Goal: Transaction & Acquisition: Register for event/course

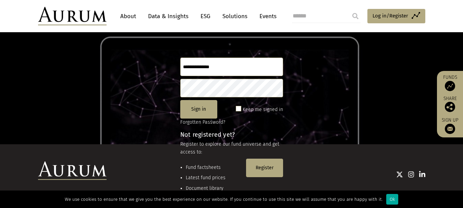
scroll to position [91, 0]
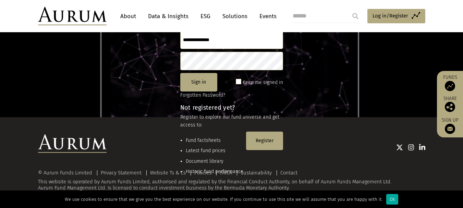
click at [206, 139] on div at bounding box center [266, 146] width 319 height 25
click at [198, 139] on div at bounding box center [266, 146] width 319 height 25
click at [203, 140] on div at bounding box center [266, 146] width 319 height 25
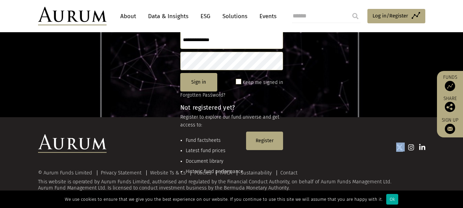
click at [203, 140] on div at bounding box center [266, 146] width 319 height 25
click at [400, 16] on span "Log in/Register" at bounding box center [391, 16] width 36 height 8
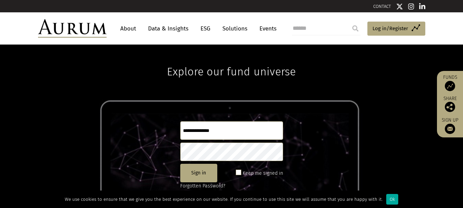
click at [201, 131] on input "text" at bounding box center [231, 130] width 103 height 19
click at [214, 130] on input "**********" at bounding box center [231, 130] width 103 height 19
type input "**********"
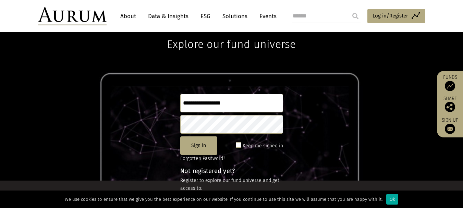
scroll to position [69, 0]
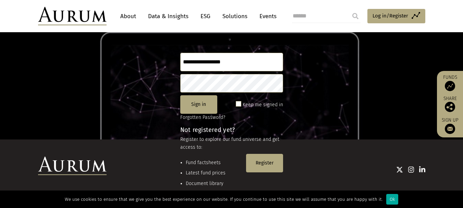
click at [267, 165] on div at bounding box center [266, 169] width 319 height 9
click at [200, 102] on button "Sign in" at bounding box center [198, 104] width 37 height 19
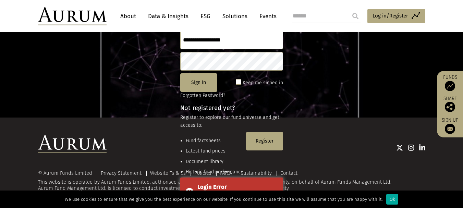
scroll to position [91, 0]
click at [265, 140] on div at bounding box center [266, 146] width 319 height 25
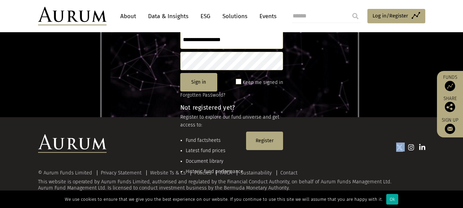
click at [265, 140] on div at bounding box center [266, 146] width 319 height 25
click at [398, 14] on span "Log in/Register" at bounding box center [391, 16] width 36 height 8
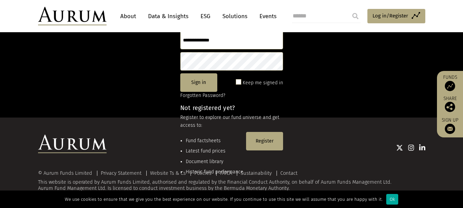
scroll to position [91, 0]
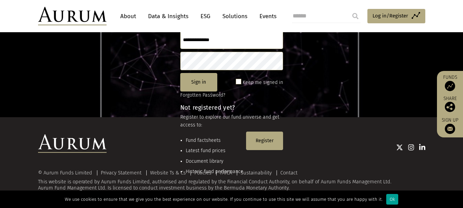
click at [388, 201] on div "Ok" at bounding box center [392, 199] width 12 height 11
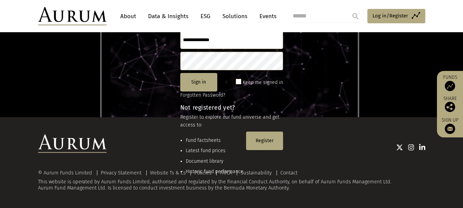
click at [261, 140] on div at bounding box center [266, 146] width 319 height 25
click at [264, 140] on div at bounding box center [266, 146] width 319 height 25
click at [265, 140] on div at bounding box center [266, 146] width 319 height 25
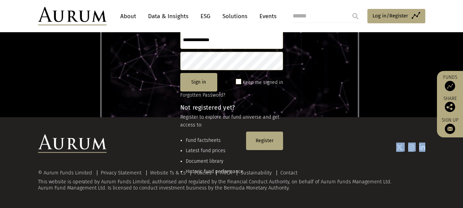
click at [263, 142] on div at bounding box center [266, 146] width 319 height 25
click at [258, 142] on div at bounding box center [266, 146] width 319 height 25
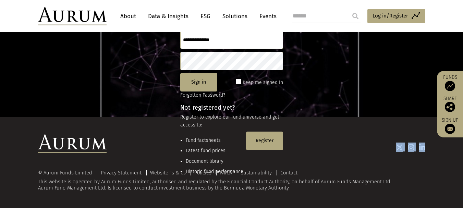
click at [216, 142] on div at bounding box center [266, 146] width 319 height 25
click at [197, 147] on div at bounding box center [266, 147] width 319 height 9
click at [199, 137] on div at bounding box center [266, 146] width 319 height 25
click at [180, 141] on div at bounding box center [266, 146] width 319 height 25
drag, startPoint x: 206, startPoint y: 183, endPoint x: 288, endPoint y: 162, distance: 84.4
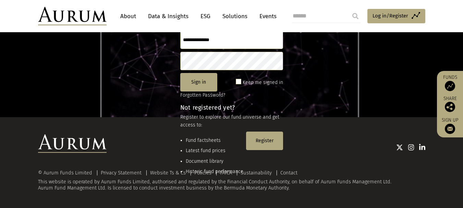
click at [209, 182] on div "© Aurum Funds Limited Privacy Statement Website Ts & Cs Policies FATCA Sustaina…" at bounding box center [231, 180] width 387 height 21
click at [273, 139] on div at bounding box center [266, 146] width 319 height 25
click at [270, 139] on div at bounding box center [266, 146] width 319 height 25
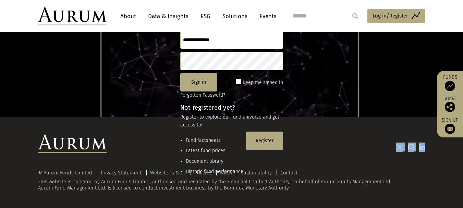
click at [270, 139] on div at bounding box center [266, 146] width 319 height 25
click at [123, 16] on link "About" at bounding box center [128, 16] width 23 height 13
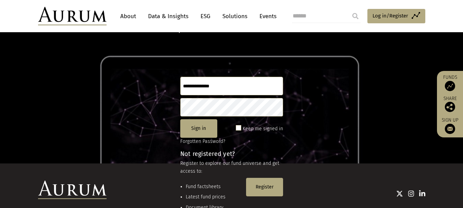
scroll to position [91, 0]
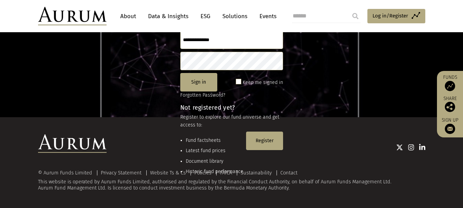
click at [269, 137] on div at bounding box center [266, 146] width 319 height 25
click at [268, 142] on div at bounding box center [266, 146] width 319 height 25
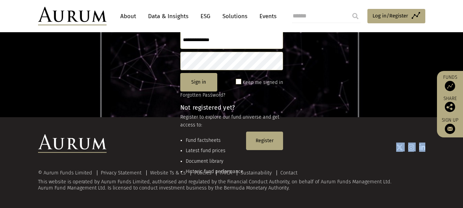
click at [268, 142] on div at bounding box center [266, 146] width 319 height 25
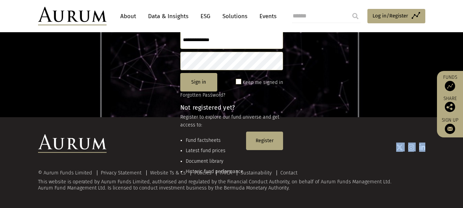
click at [268, 142] on div at bounding box center [266, 146] width 319 height 25
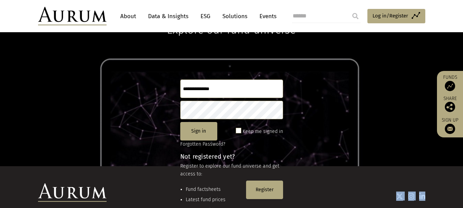
scroll to position [0, 0]
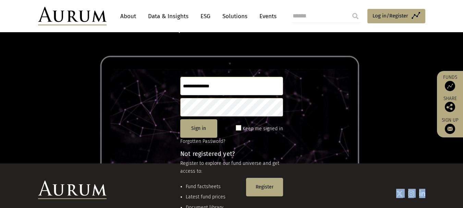
scroll to position [91, 0]
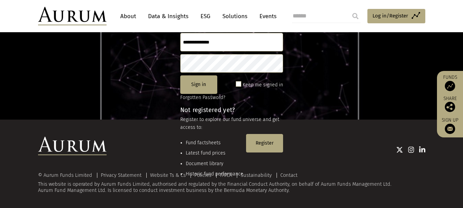
scroll to position [91, 0]
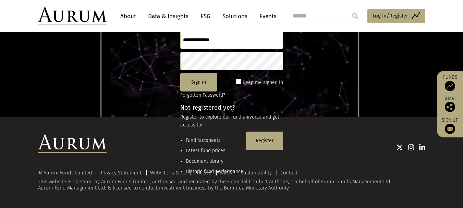
drag, startPoint x: 266, startPoint y: 142, endPoint x: 117, endPoint y: 93, distance: 156.3
click at [258, 140] on div at bounding box center [266, 146] width 319 height 25
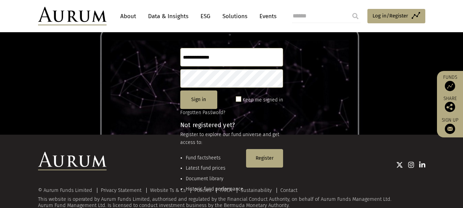
scroll to position [91, 0]
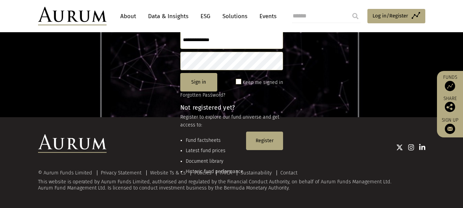
click at [265, 144] on div at bounding box center [266, 147] width 319 height 9
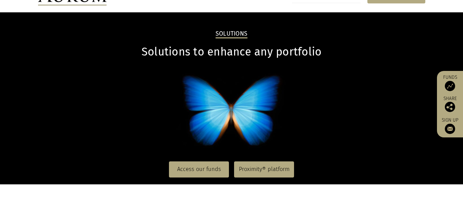
scroll to position [69, 0]
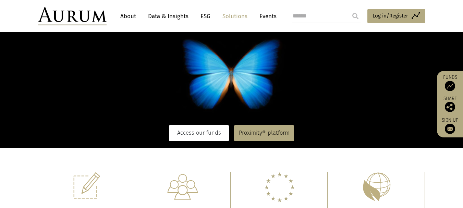
click at [205, 137] on link "Access our funds" at bounding box center [199, 133] width 60 height 16
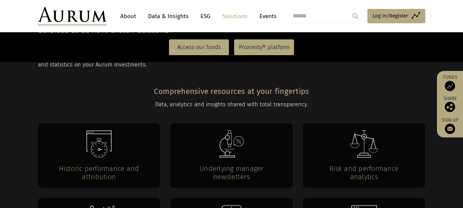
scroll to position [1234, 0]
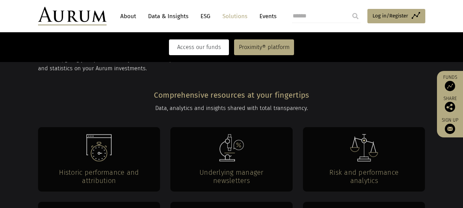
click at [203, 48] on link "Access our funds" at bounding box center [199, 47] width 60 height 16
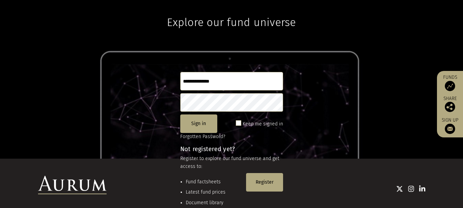
scroll to position [91, 0]
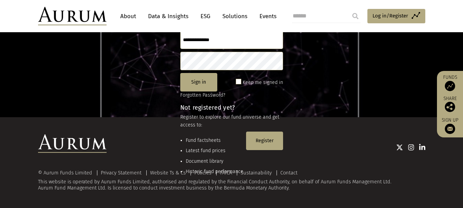
click at [274, 143] on div at bounding box center [266, 147] width 319 height 9
click at [260, 140] on div at bounding box center [266, 146] width 319 height 25
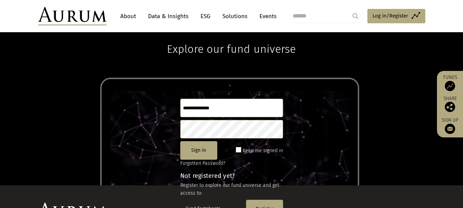
scroll to position [22, 0]
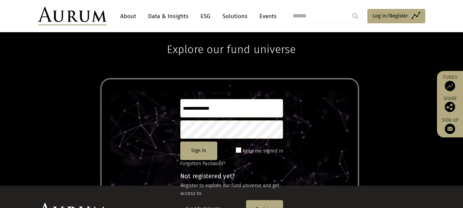
click at [260, 202] on button "Register" at bounding box center [264, 209] width 37 height 19
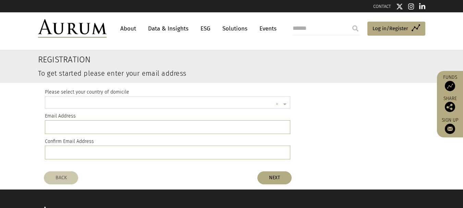
scroll to position [2, 0]
click at [101, 104] on input "text" at bounding box center [161, 104] width 225 height 14
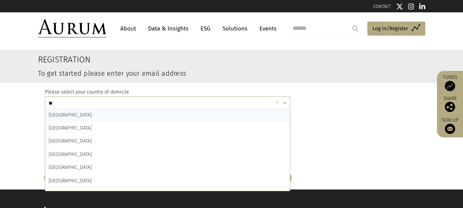
type input "***"
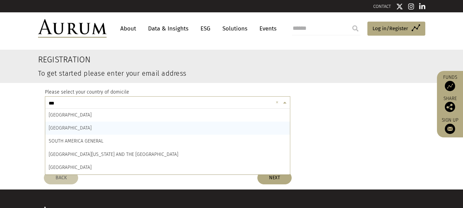
click at [103, 132] on div "[GEOGRAPHIC_DATA]" at bounding box center [167, 128] width 245 height 13
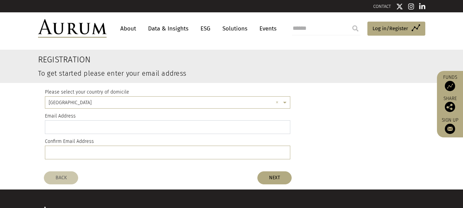
click at [95, 124] on input "email" at bounding box center [168, 127] width 246 height 14
type input "**********"
click at [79, 152] on input "email" at bounding box center [168, 153] width 246 height 14
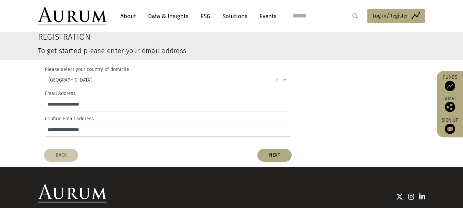
scroll to position [34, 0]
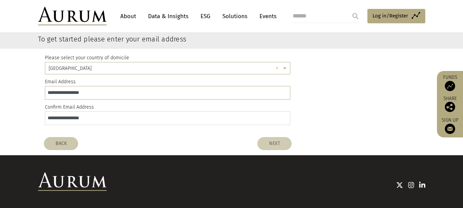
type input "**********"
click at [277, 142] on button "NEXT" at bounding box center [274, 143] width 34 height 13
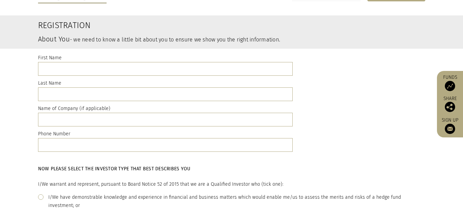
scroll to position [0, 0]
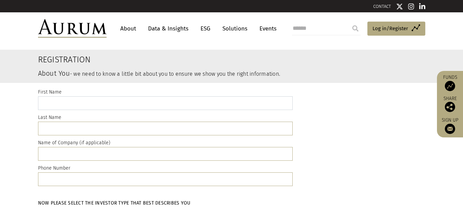
click at [85, 103] on input "text" at bounding box center [165, 103] width 255 height 14
type input "*****"
click at [62, 126] on input "text" at bounding box center [165, 129] width 255 height 14
type input "******"
click at [51, 150] on input "text" at bounding box center [165, 154] width 255 height 14
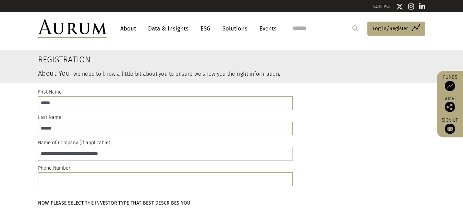
click at [102, 154] on input "**********" at bounding box center [165, 154] width 255 height 14
type input "**********"
click at [55, 181] on input "text" at bounding box center [165, 179] width 255 height 14
click at [43, 178] on input "**********" at bounding box center [165, 179] width 255 height 14
click at [53, 178] on input "**********" at bounding box center [165, 179] width 255 height 14
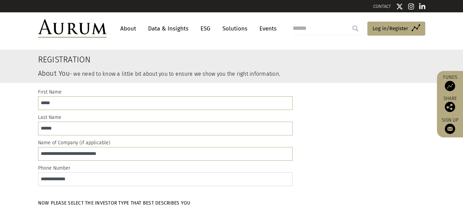
click at [62, 178] on input "**********" at bounding box center [165, 179] width 255 height 14
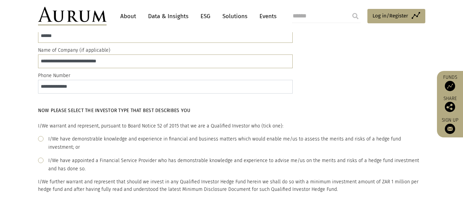
scroll to position [103, 0]
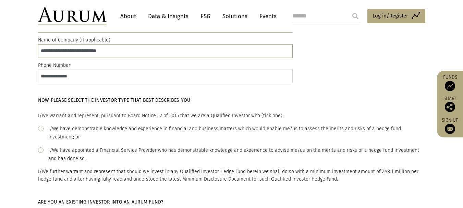
type input "**********"
click at [41, 128] on span at bounding box center [40, 128] width 5 height 5
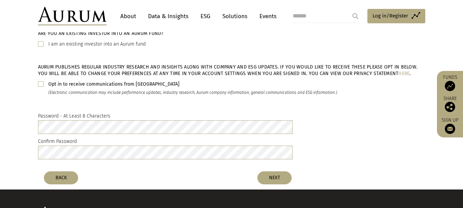
scroll to position [274, 0]
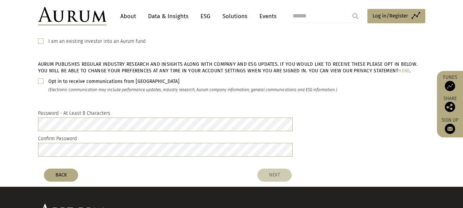
click at [270, 169] on button "NEXT" at bounding box center [274, 175] width 34 height 13
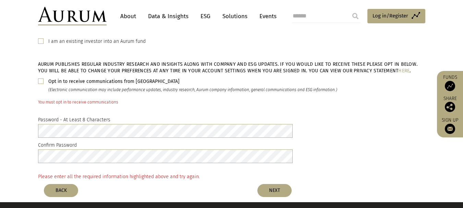
click at [39, 78] on span at bounding box center [40, 80] width 5 height 5
click at [277, 184] on button "NEXT" at bounding box center [274, 190] width 34 height 13
